Goal: Navigation & Orientation: Find specific page/section

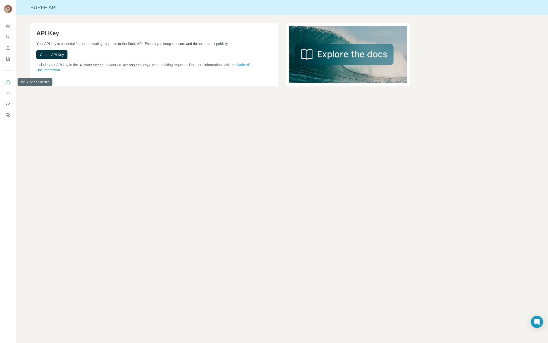
click at [6, 80] on icon "Use Surfe on LinkedIn" at bounding box center [8, 81] width 5 height 5
click at [7, 26] on icon "Quick start" at bounding box center [8, 25] width 5 height 5
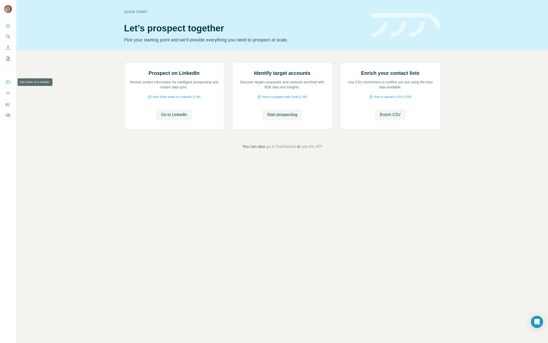
click at [6, 81] on icon "Use Surfe on LinkedIn" at bounding box center [8, 82] width 4 height 4
click at [6, 25] on icon "Quick start" at bounding box center [8, 25] width 5 height 5
click at [275, 149] on span "go to Dashboard" at bounding box center [281, 146] width 30 height 6
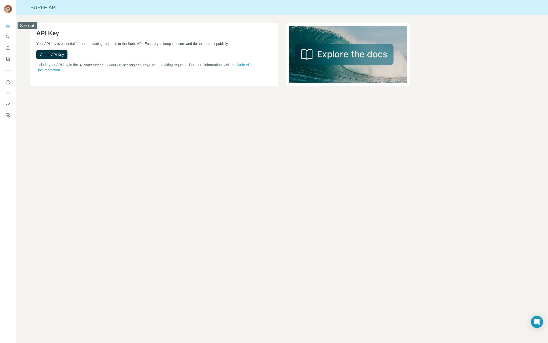
click at [8, 27] on icon "Quick start" at bounding box center [8, 25] width 5 height 5
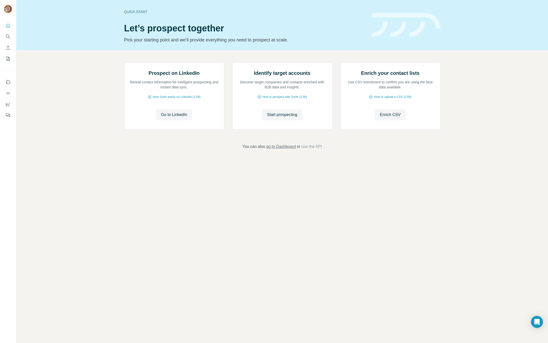
click at [281, 149] on span "go to Dashboard" at bounding box center [281, 146] width 30 height 6
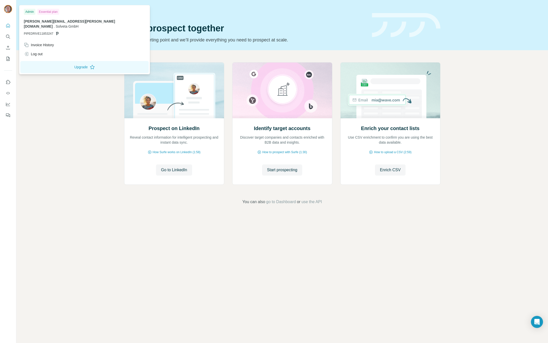
click at [5, 8] on img at bounding box center [8, 9] width 8 height 8
drag, startPoint x: 38, startPoint y: 30, endPoint x: 54, endPoint y: 30, distance: 16.8
click at [54, 31] on p "PIPEDRIVE11853247" at bounding box center [84, 33] width 121 height 5
